Goal: Task Accomplishment & Management: Manage account settings

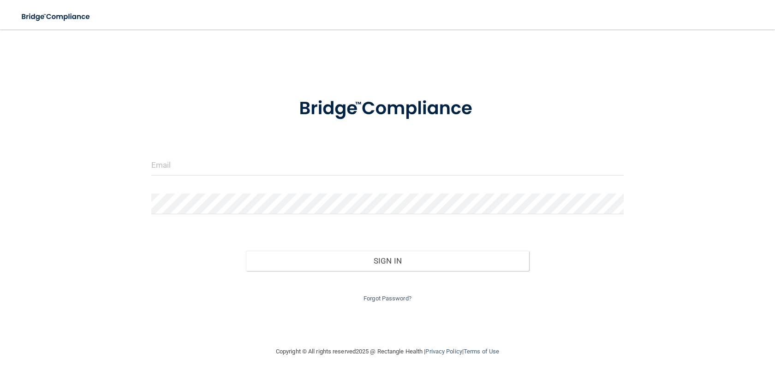
click at [0, 376] on nordpass-portal at bounding box center [0, 376] width 0 height 0
type input "[EMAIL_ADDRESS][DOMAIN_NAME]"
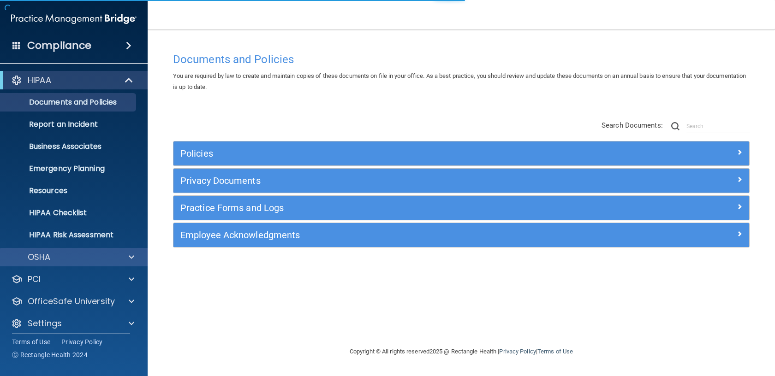
scroll to position [6, 0]
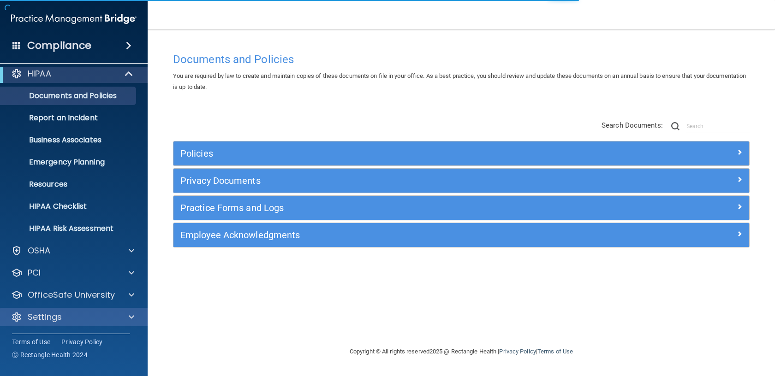
click at [67, 326] on div "Settings" at bounding box center [74, 317] width 148 height 18
click at [131, 318] on span at bounding box center [132, 317] width 6 height 11
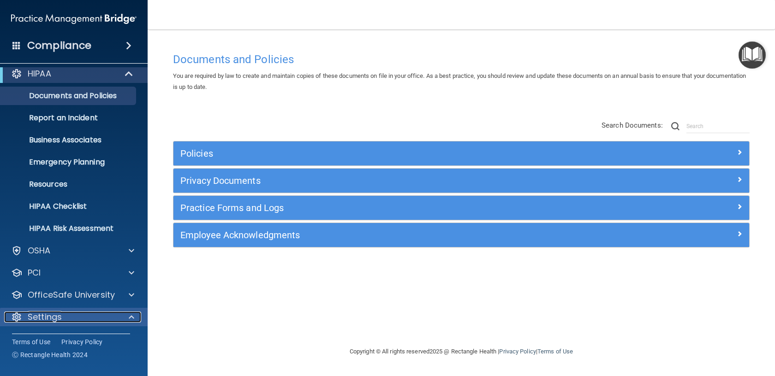
scroll to position [95, 0]
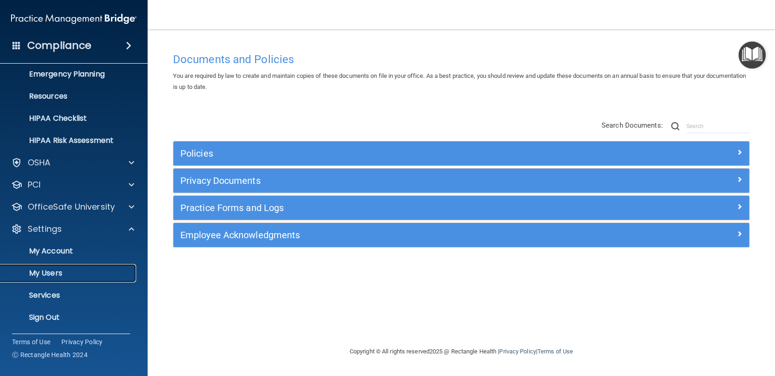
click at [50, 275] on p "My Users" at bounding box center [69, 273] width 126 height 9
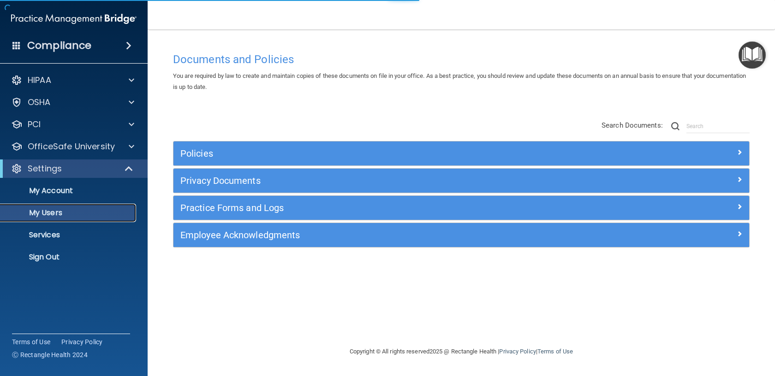
click at [42, 215] on p "My Users" at bounding box center [69, 212] width 126 height 9
select select "20"
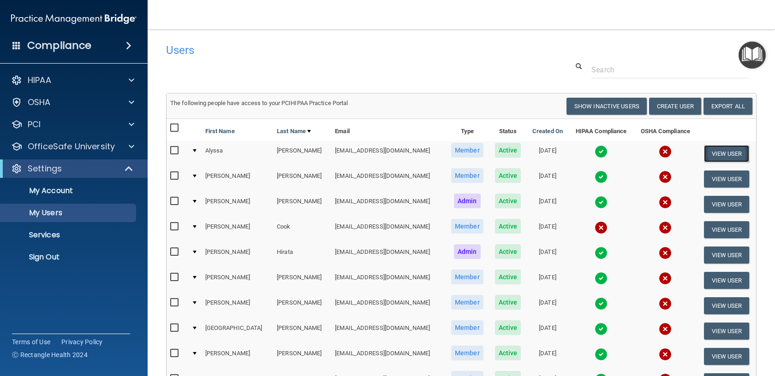
click at [709, 153] on button "View User" at bounding box center [727, 153] width 46 height 17
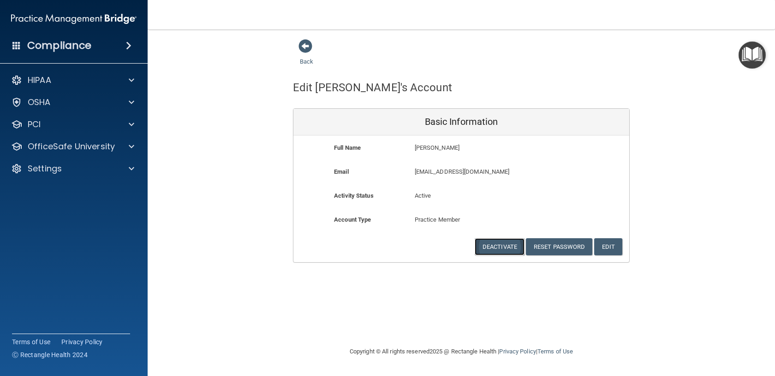
click at [509, 251] on button "Deactivate" at bounding box center [499, 246] width 50 height 17
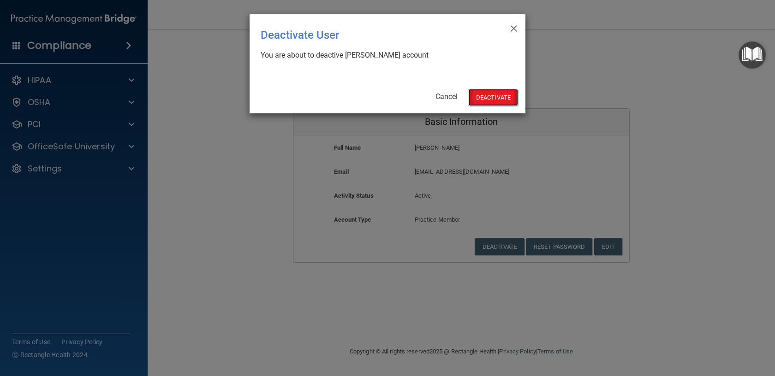
click at [492, 99] on button "Deactivate" at bounding box center [493, 97] width 50 height 17
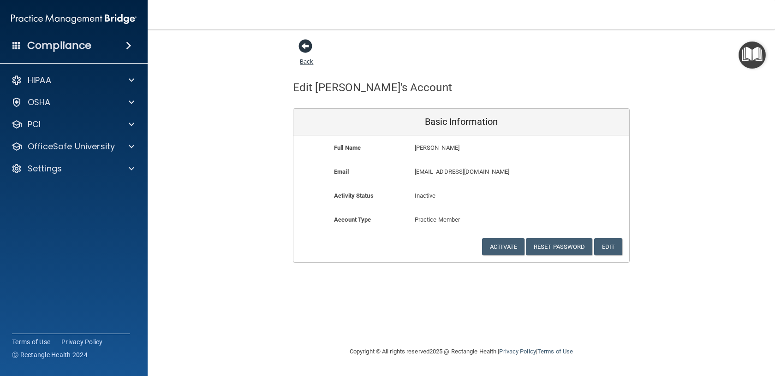
click at [300, 47] on span at bounding box center [305, 46] width 14 height 14
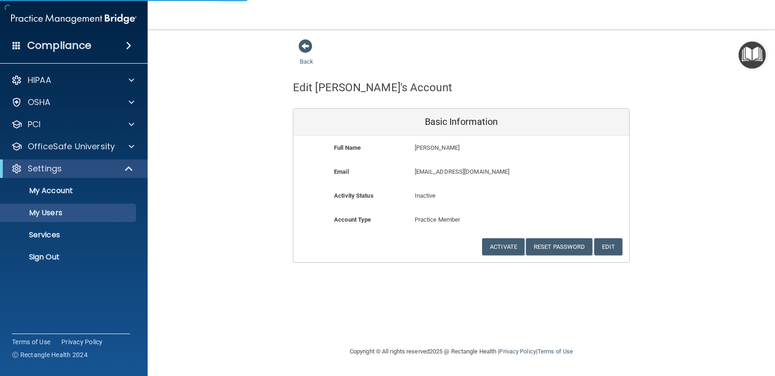
select select "20"
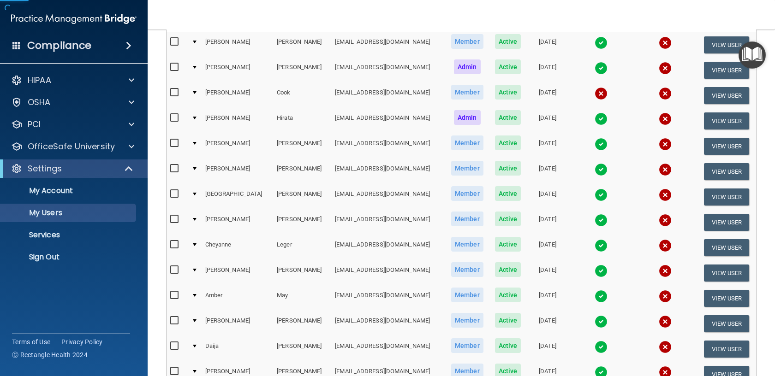
scroll to position [297, 0]
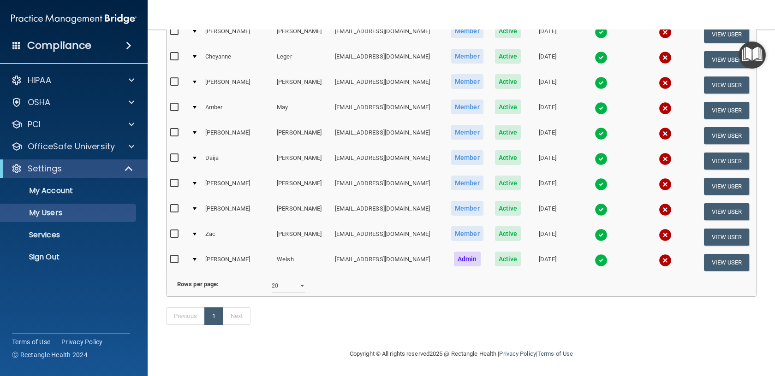
click at [174, 234] on input "checkbox" at bounding box center [175, 234] width 11 height 7
checkbox input "true"
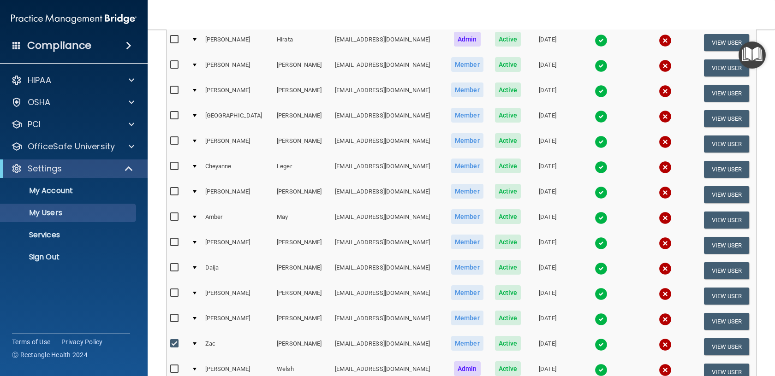
click at [173, 163] on input "checkbox" at bounding box center [175, 166] width 11 height 7
checkbox input "true"
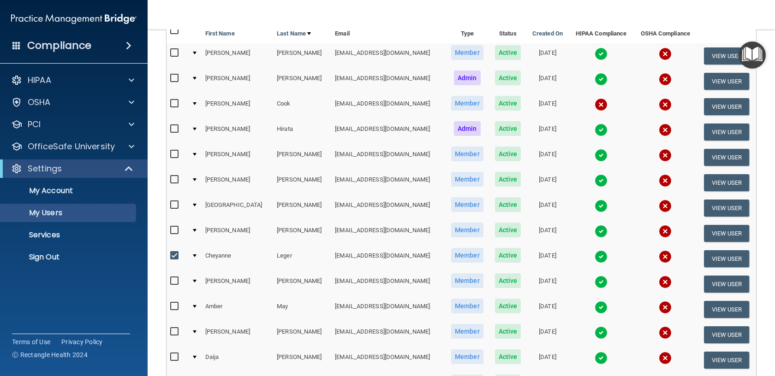
scroll to position [97, 0]
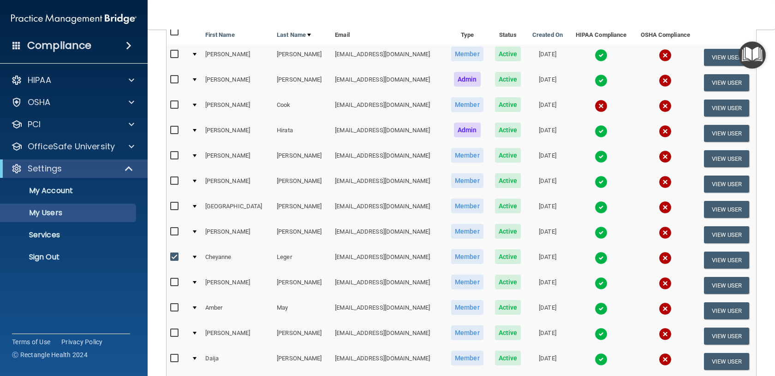
click at [173, 178] on input "checkbox" at bounding box center [175, 181] width 11 height 7
checkbox input "true"
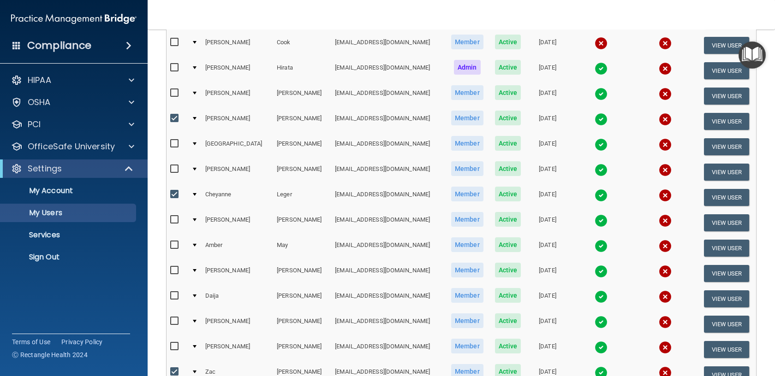
scroll to position [173, 0]
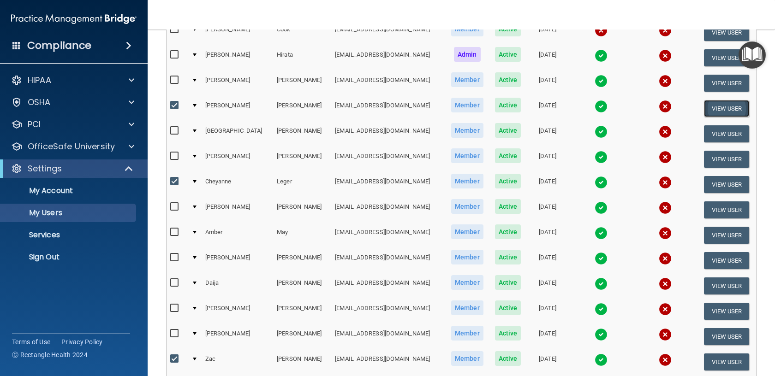
click at [709, 108] on button "View User" at bounding box center [727, 108] width 46 height 17
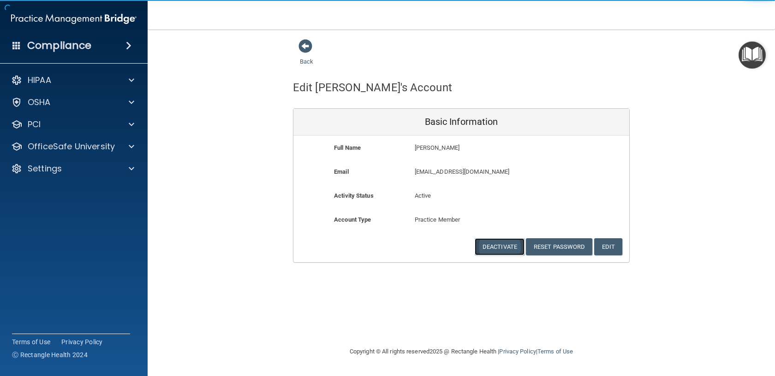
click at [507, 247] on button "Deactivate" at bounding box center [499, 246] width 50 height 17
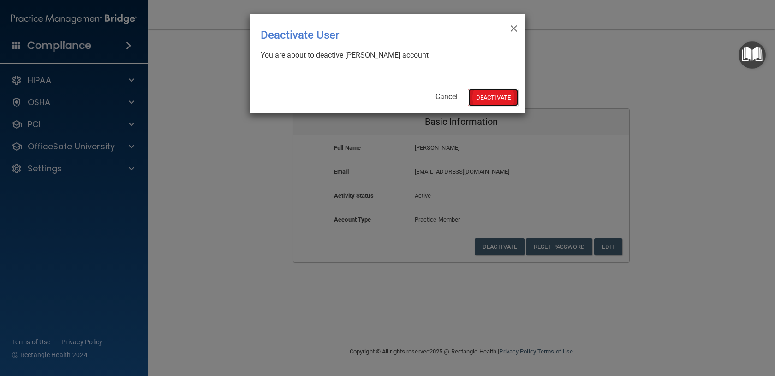
click at [481, 97] on button "Deactivate" at bounding box center [493, 97] width 50 height 17
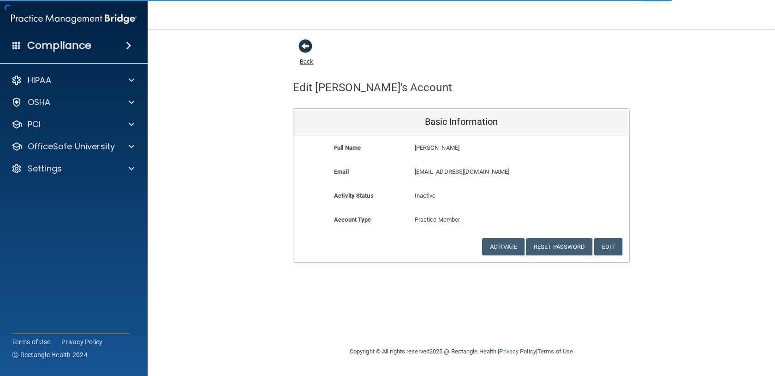
click at [309, 42] on span at bounding box center [305, 46] width 14 height 14
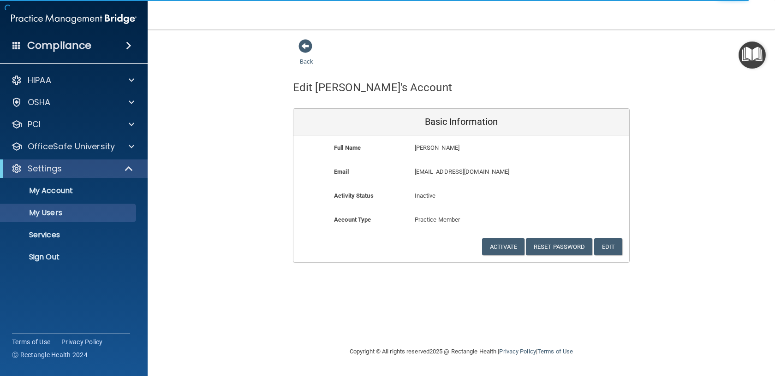
select select "20"
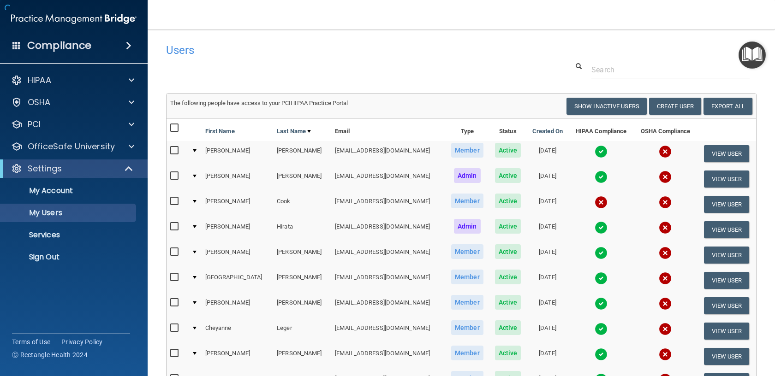
click at [305, 41] on div "Users" at bounding box center [335, 50] width 352 height 23
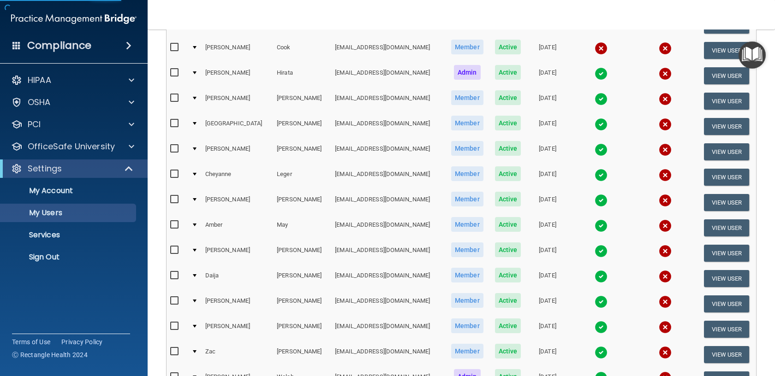
scroll to position [154, 0]
click at [725, 181] on button "View User" at bounding box center [727, 176] width 46 height 17
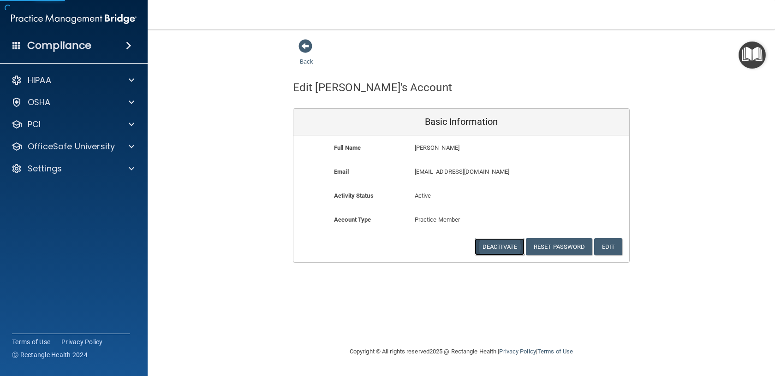
click at [500, 249] on button "Deactivate" at bounding box center [499, 246] width 50 height 17
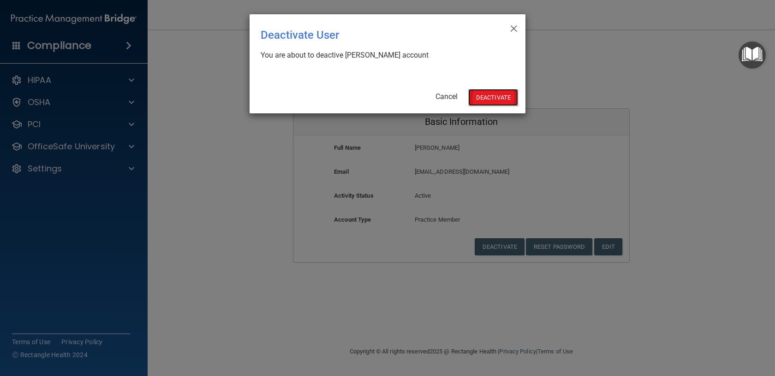
click at [486, 98] on button "Deactivate" at bounding box center [493, 97] width 50 height 17
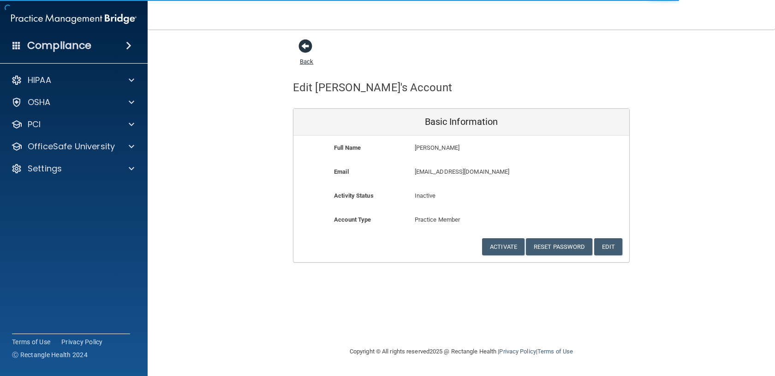
click at [304, 46] on span at bounding box center [305, 46] width 14 height 14
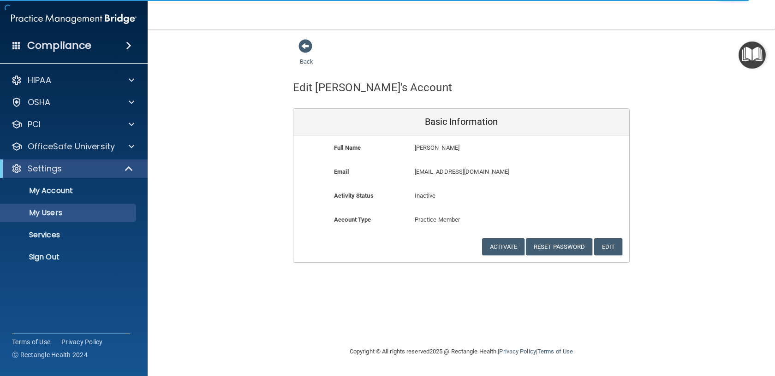
select select "20"
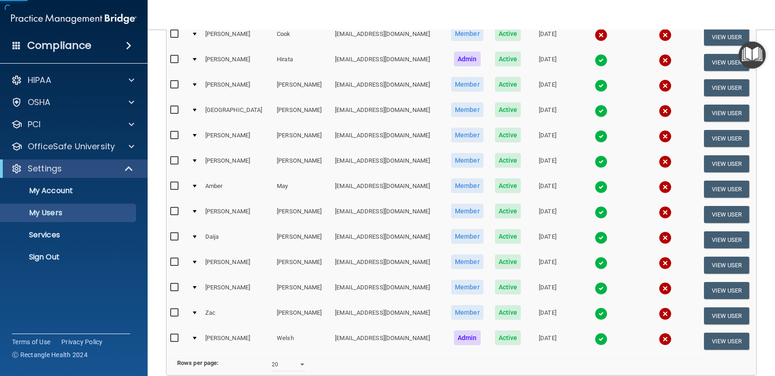
scroll to position [198, 0]
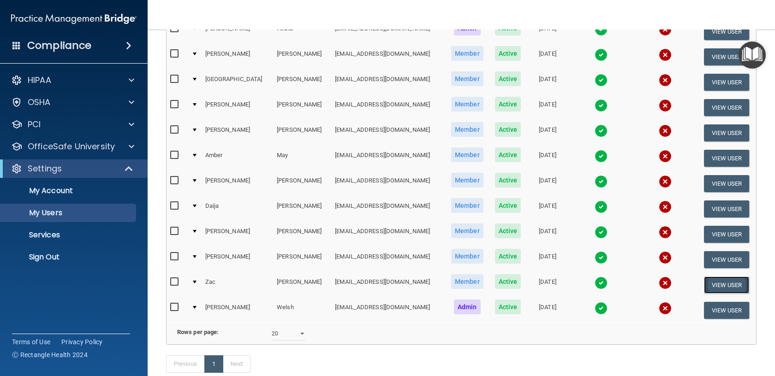
click at [724, 284] on button "View User" at bounding box center [727, 285] width 46 height 17
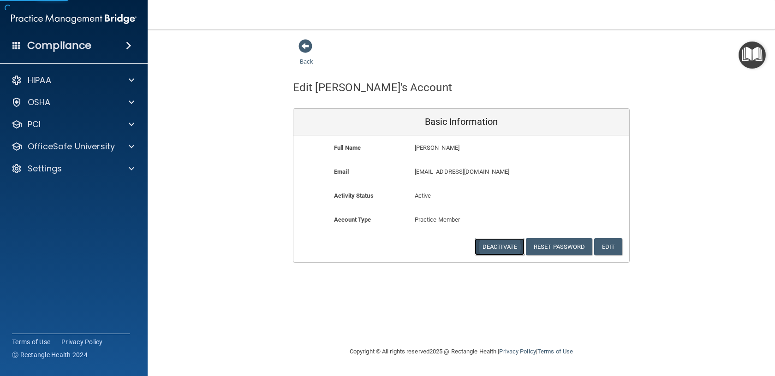
click at [494, 247] on button "Deactivate" at bounding box center [499, 246] width 50 height 17
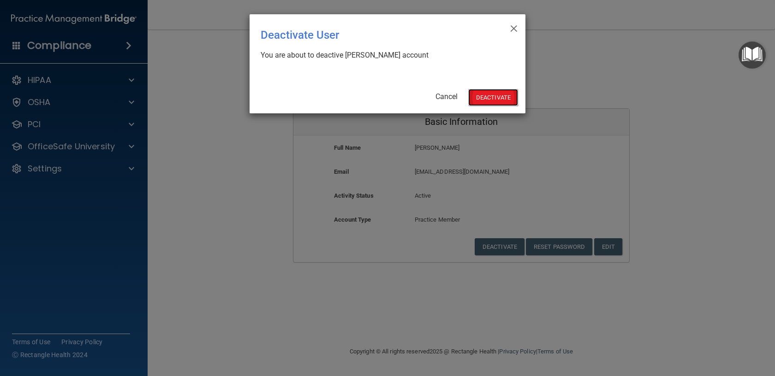
click at [501, 93] on button "Deactivate" at bounding box center [493, 97] width 50 height 17
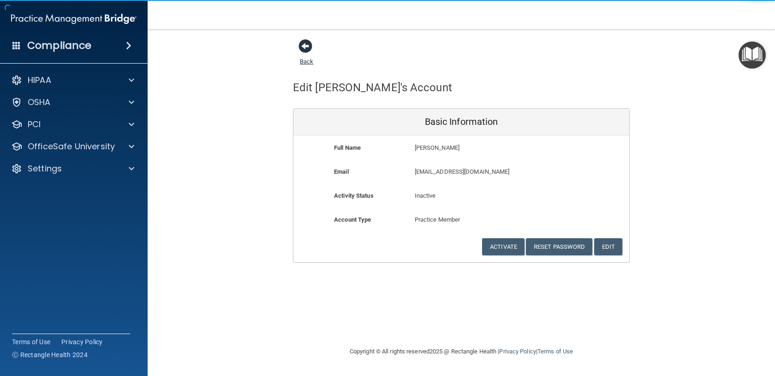
click at [306, 46] on span at bounding box center [305, 46] width 14 height 14
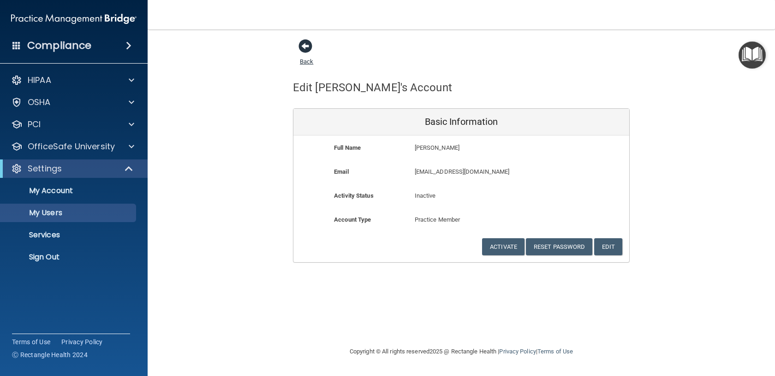
select select "20"
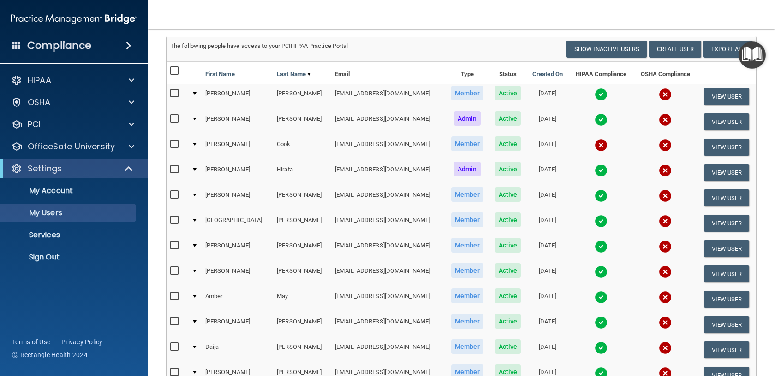
scroll to position [10, 0]
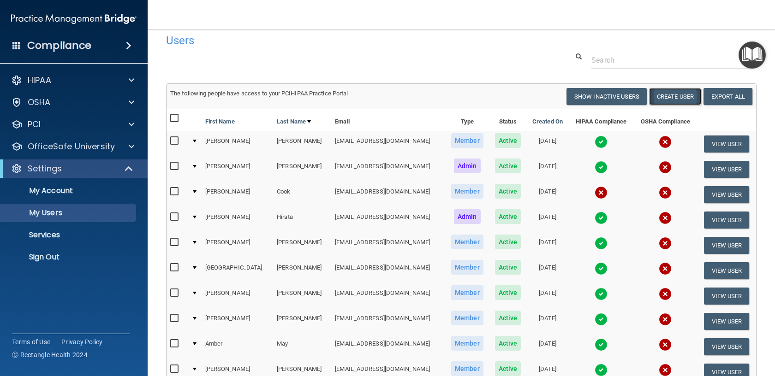
click at [674, 96] on button "Create User" at bounding box center [675, 96] width 52 height 17
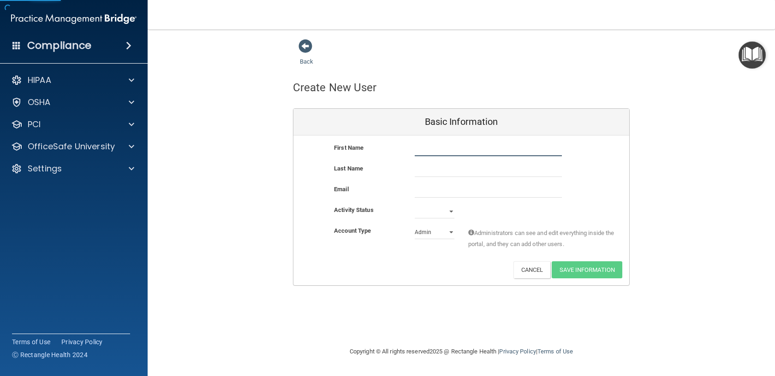
click at [436, 150] on input "text" at bounding box center [488, 149] width 147 height 14
type input "[PERSON_NAME]"
paste input "[PERSON_NAME],"
type input "[PERSON_NAME]"
click at [437, 193] on input "email" at bounding box center [488, 191] width 147 height 14
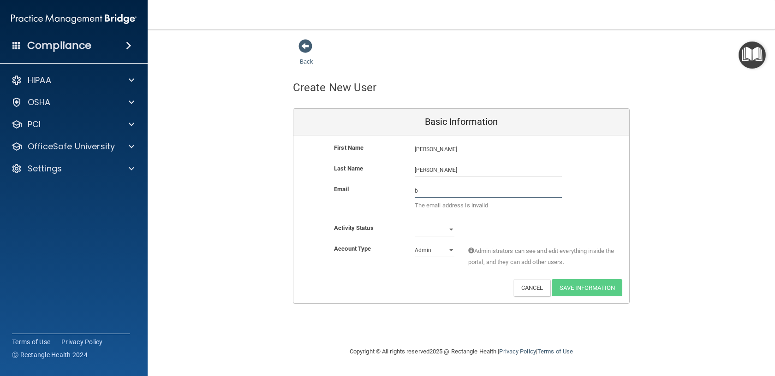
paste input "[PERSON_NAME],"
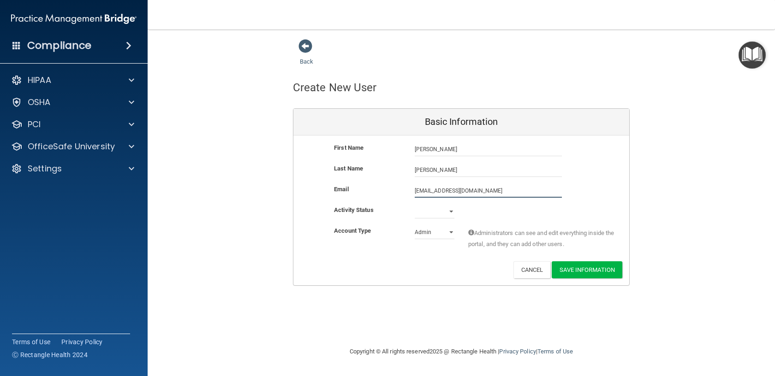
type input "[EMAIL_ADDRESS][DOMAIN_NAME]"
click at [450, 214] on select "Active Inactive" at bounding box center [435, 212] width 40 height 14
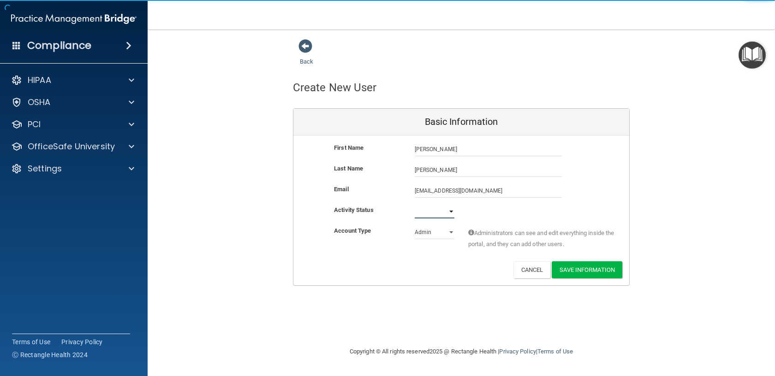
select select "active"
click at [415, 205] on select "Active Inactive" at bounding box center [435, 212] width 40 height 14
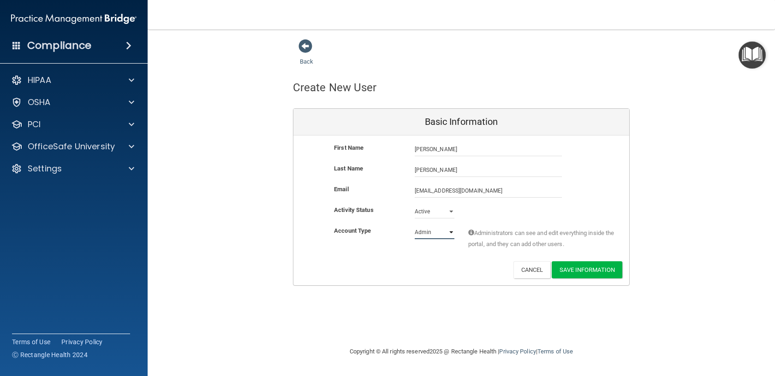
click at [445, 231] on select "Admin Member" at bounding box center [435, 232] width 40 height 14
select select "practice_member"
click at [415, 225] on select "Admin Member" at bounding box center [435, 232] width 40 height 14
click at [593, 270] on button "Save Information" at bounding box center [587, 269] width 71 height 17
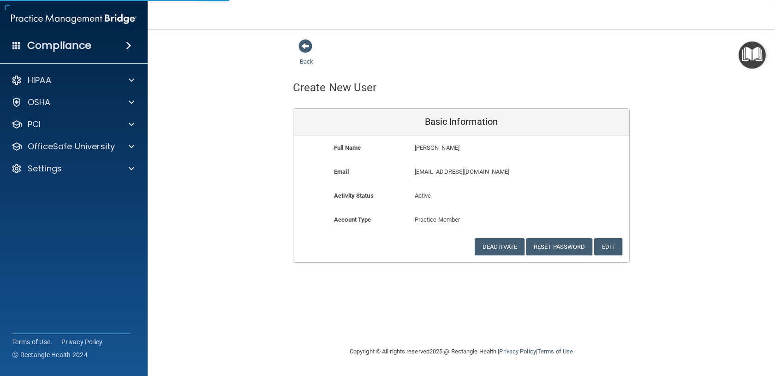
click at [0, 376] on nordpass-portal at bounding box center [0, 376] width 0 height 0
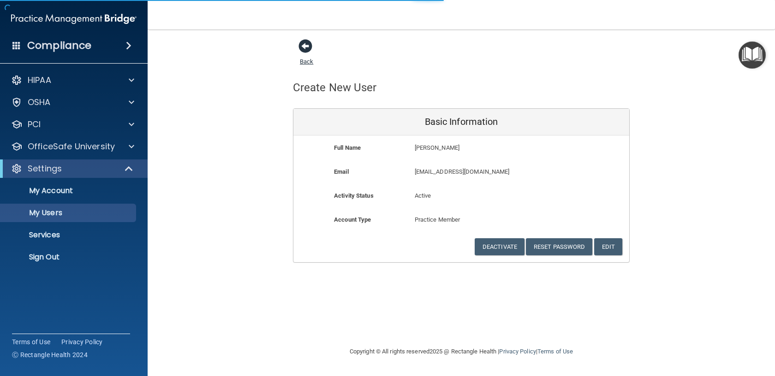
click at [307, 45] on span at bounding box center [305, 46] width 14 height 14
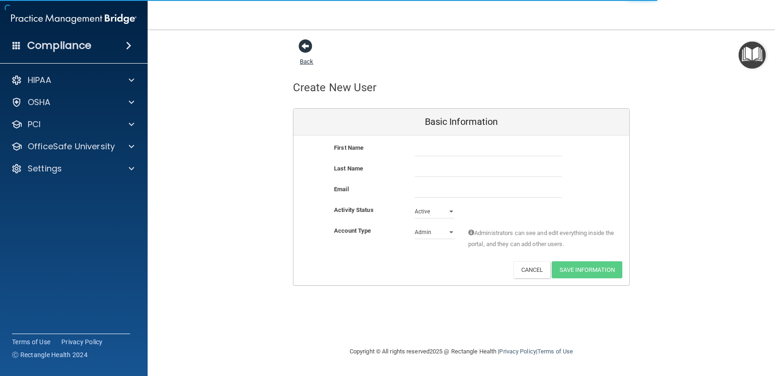
click at [303, 51] on span at bounding box center [305, 46] width 14 height 14
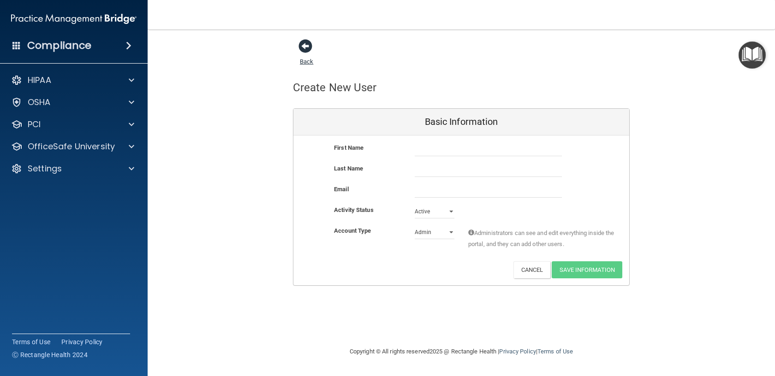
click at [305, 64] on link "Back" at bounding box center [306, 56] width 13 height 18
click at [306, 43] on span at bounding box center [305, 46] width 14 height 14
click at [306, 58] on link "Back" at bounding box center [306, 56] width 13 height 18
click at [299, 43] on span at bounding box center [305, 46] width 14 height 14
click at [119, 164] on div at bounding box center [130, 168] width 23 height 11
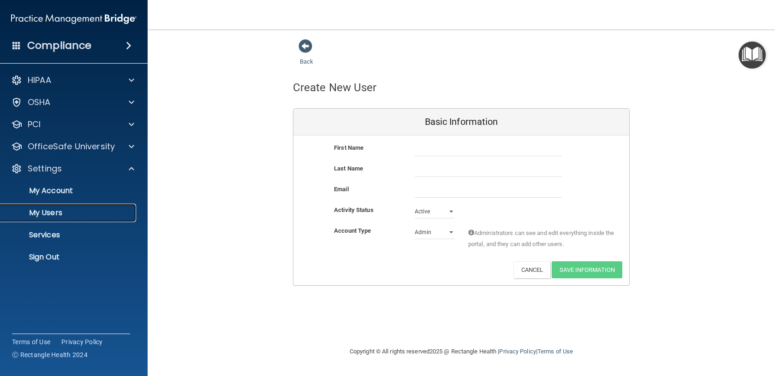
click at [49, 208] on p "My Users" at bounding box center [69, 212] width 126 height 9
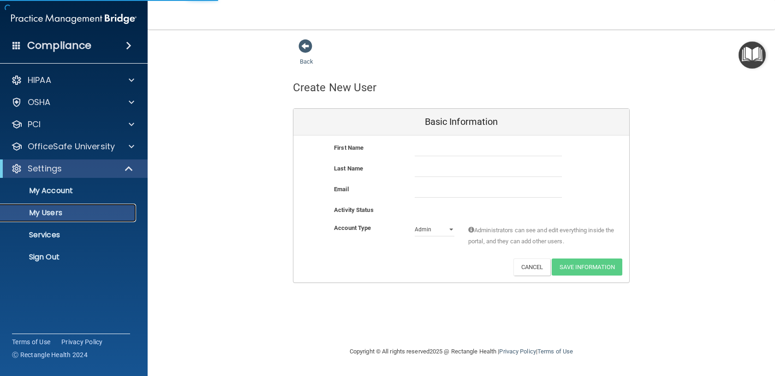
click at [49, 208] on p "My Users" at bounding box center [69, 212] width 126 height 9
select select "20"
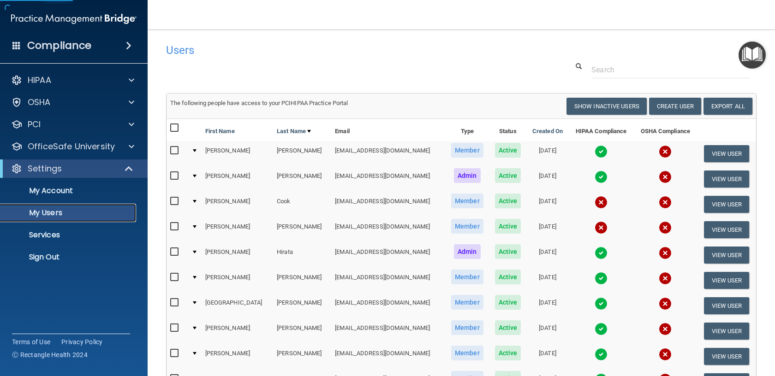
scroll to position [207, 0]
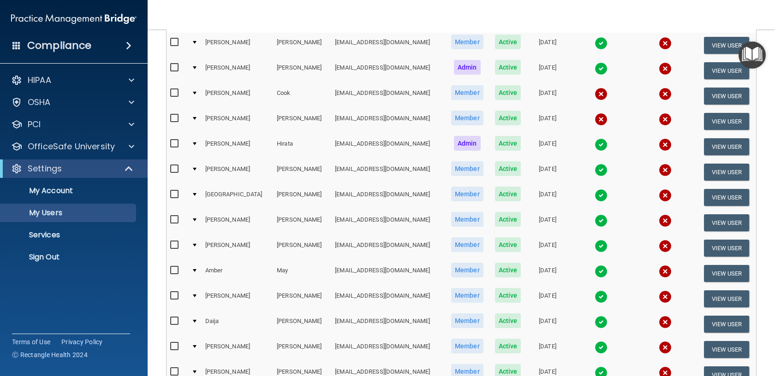
click at [175, 119] on input "checkbox" at bounding box center [175, 118] width 11 height 7
checkbox input "true"
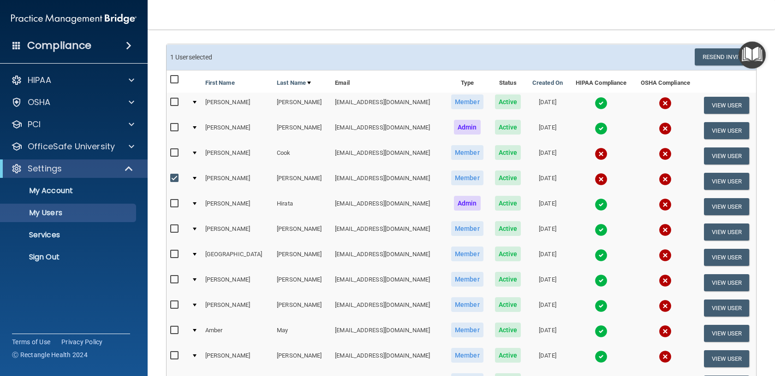
scroll to position [46, 0]
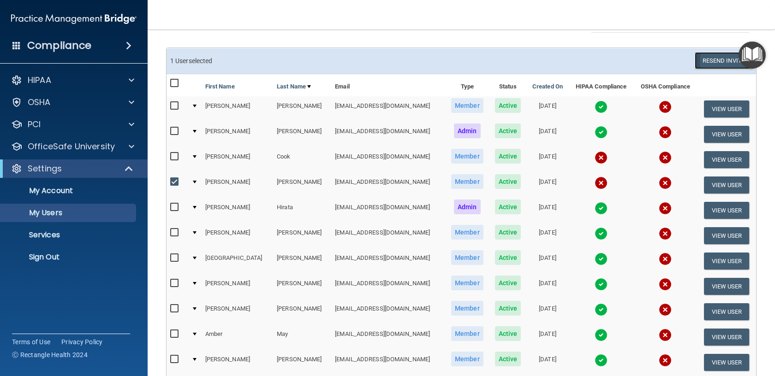
click at [710, 60] on button "Resend Invite" at bounding box center [723, 60] width 58 height 17
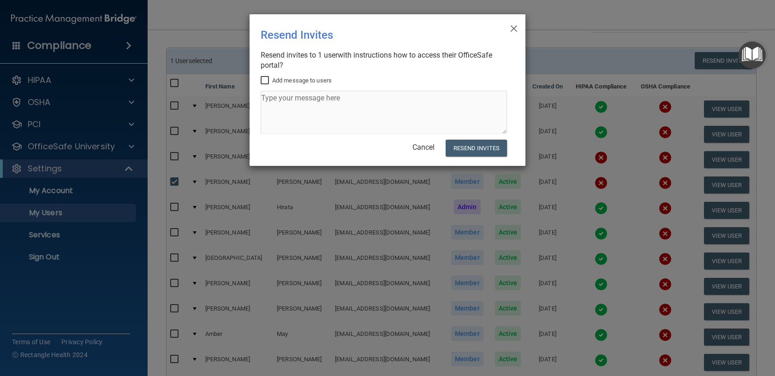
click at [269, 77] on input "Add message to users" at bounding box center [266, 80] width 11 height 7
checkbox input "true"
click at [451, 143] on button "Resend Invites" at bounding box center [475, 148] width 61 height 17
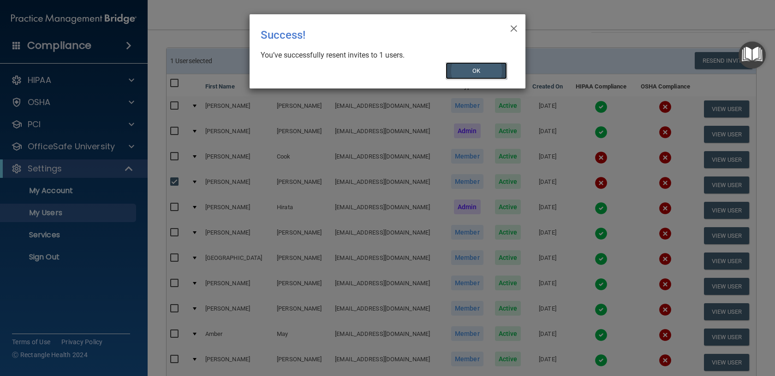
click at [478, 74] on button "OK" at bounding box center [476, 70] width 62 height 17
